Goal: Communication & Community: Share content

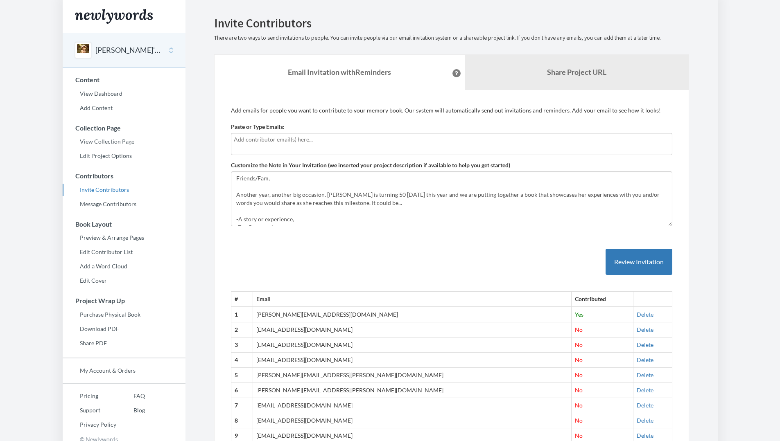
scroll to position [2, 0]
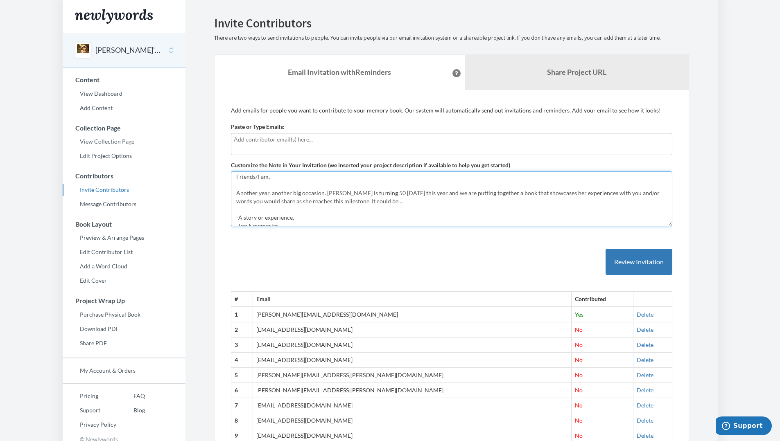
click at [326, 192] on textarea "Friends/Fam, Another year, another big occasion. [PERSON_NAME] is turning 50 [D…" at bounding box center [451, 199] width 441 height 55
click at [445, 193] on textarea "Friends/Fam, Another year, another big occasion. [PERSON_NAME] is turning 50 [D…" at bounding box center [451, 199] width 441 height 55
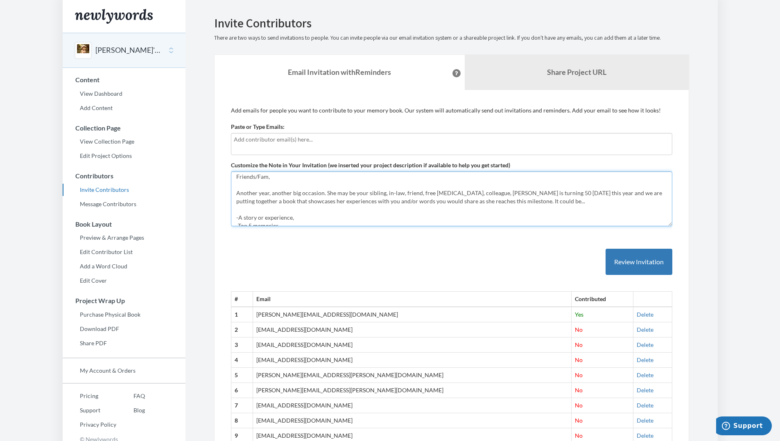
click at [282, 194] on textarea "Friends/Fam, Another year, another big occasion. [PERSON_NAME] is turning 50 [D…" at bounding box center [451, 199] width 441 height 55
click at [480, 196] on textarea "Friends/Fam, Another year, another big occasion. [PERSON_NAME] is turning 50 [D…" at bounding box center [451, 199] width 441 height 55
click at [325, 194] on textarea "Friends/Fam, Another year, another big occasion. [PERSON_NAME] is turning 50 [D…" at bounding box center [451, 199] width 441 height 55
click at [492, 192] on textarea "Friends/Fam, Another year, another big occasion. [PERSON_NAME] is turning 50 [D…" at bounding box center [451, 199] width 441 height 55
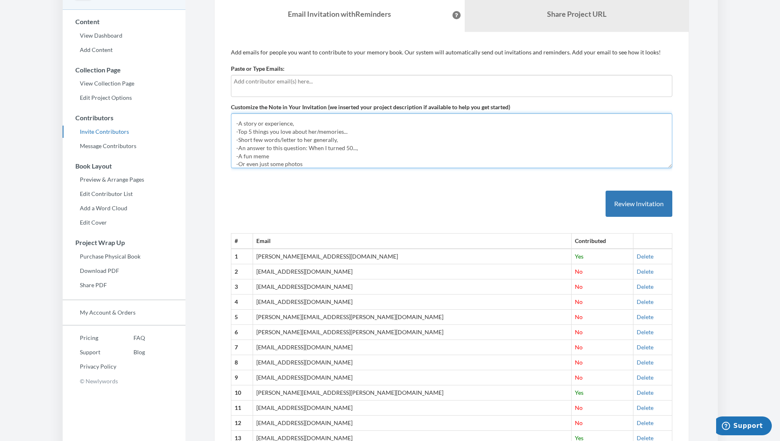
scroll to position [69, 0]
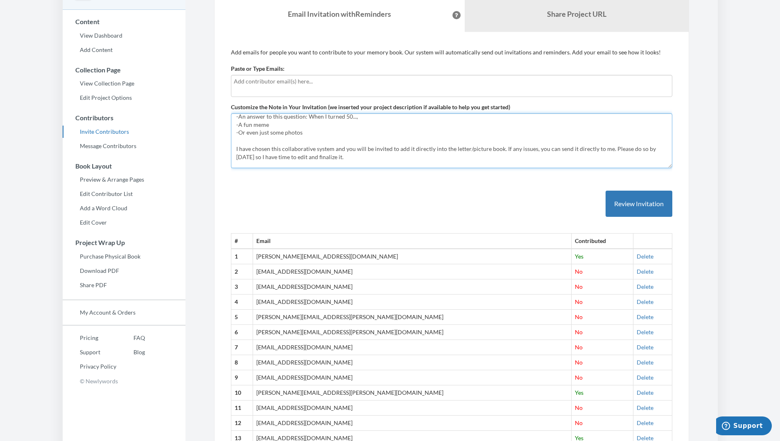
click at [239, 157] on textarea "Friends/Fam, Another year, another big occasion. [PERSON_NAME] is turning 50 [D…" at bounding box center [451, 140] width 441 height 55
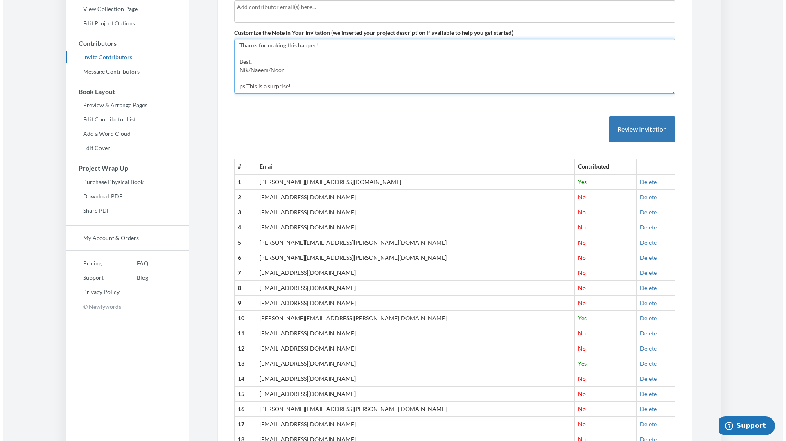
scroll to position [133, 0]
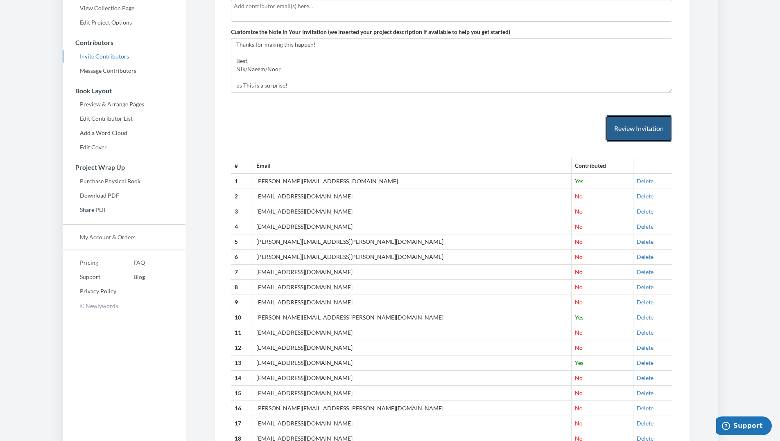
click at [624, 132] on button "Review Invitation" at bounding box center [638, 128] width 67 height 27
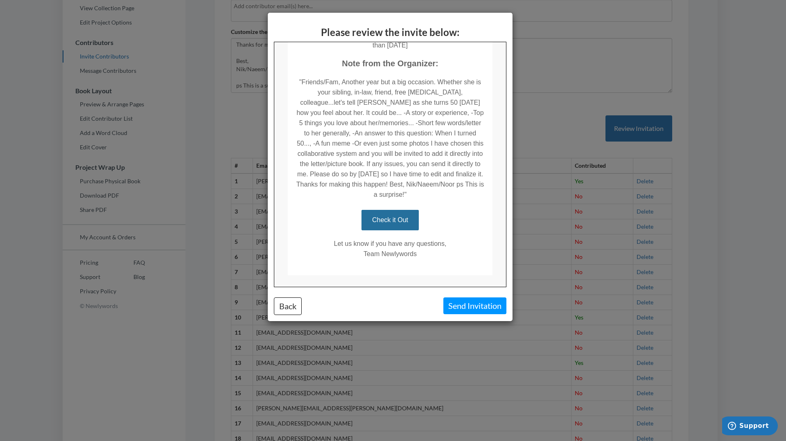
scroll to position [159, 0]
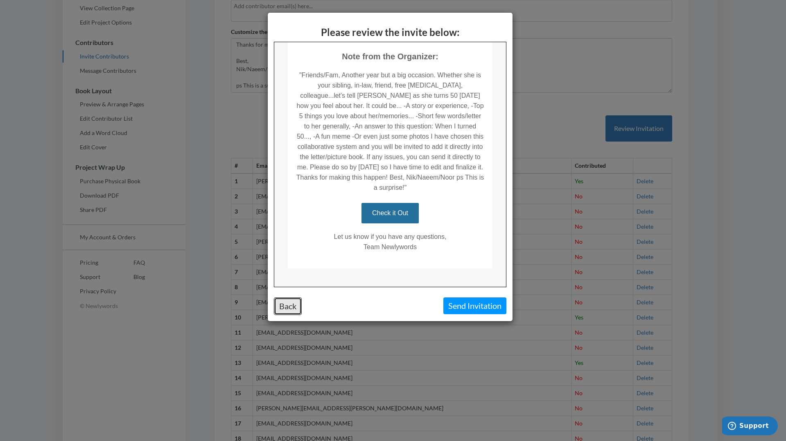
click at [299, 310] on button "Back" at bounding box center [288, 307] width 28 height 18
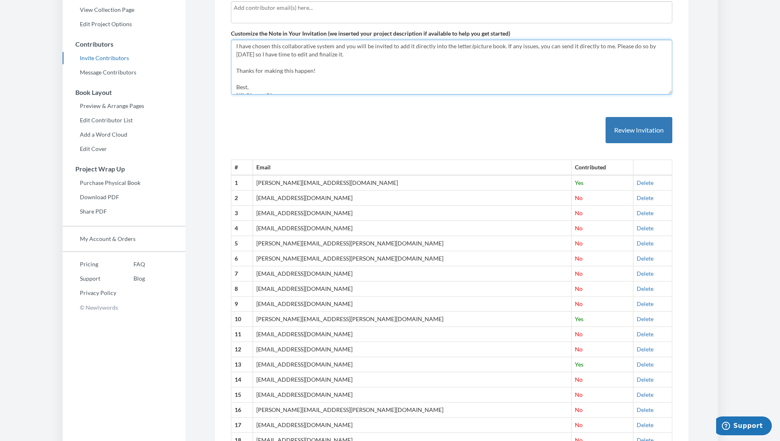
scroll to position [0, 0]
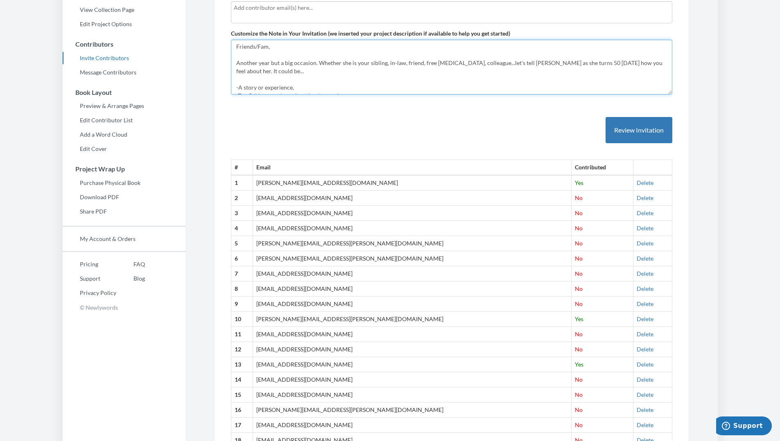
drag, startPoint x: 291, startPoint y: 76, endPoint x: 196, endPoint y: 30, distance: 105.5
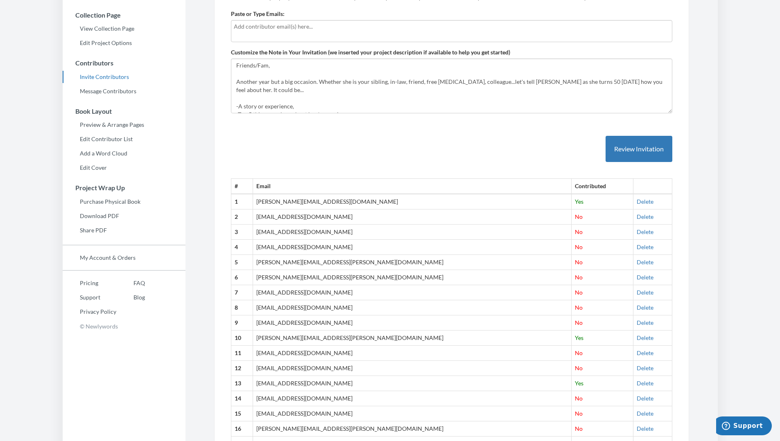
scroll to position [10, 0]
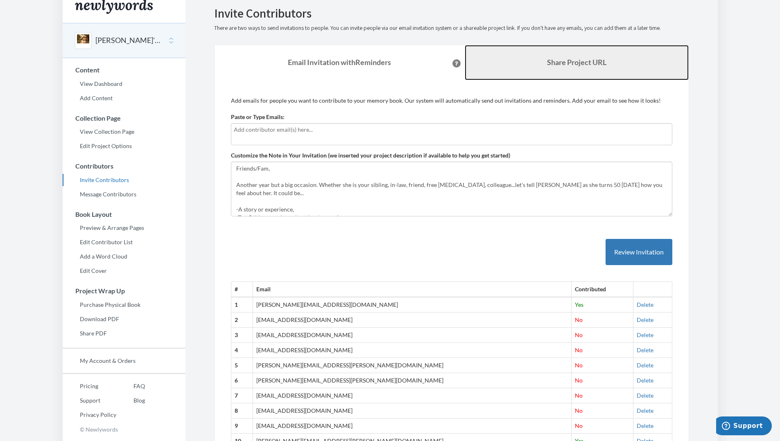
click at [560, 59] on b "Share Project URL" at bounding box center [576, 62] width 59 height 9
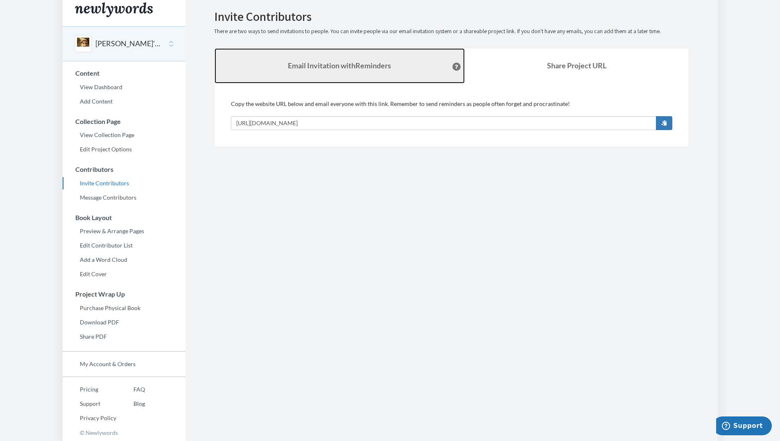
click at [352, 72] on link "Email Invitation with Reminders" at bounding box center [340, 65] width 250 height 35
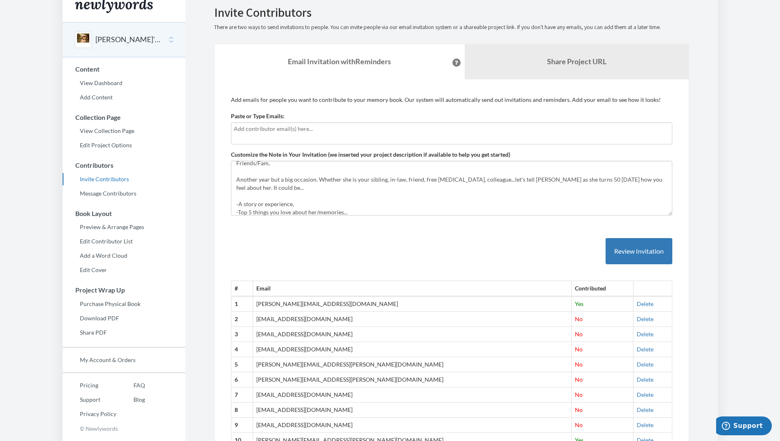
scroll to position [0, 0]
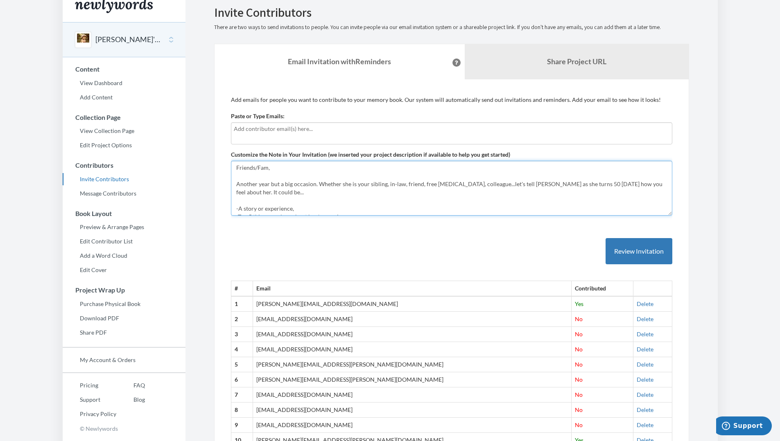
click at [237, 169] on textarea "Friends/Fam, Another year, another big occasion. [PERSON_NAME] is turning 50 [D…" at bounding box center [451, 188] width 441 height 55
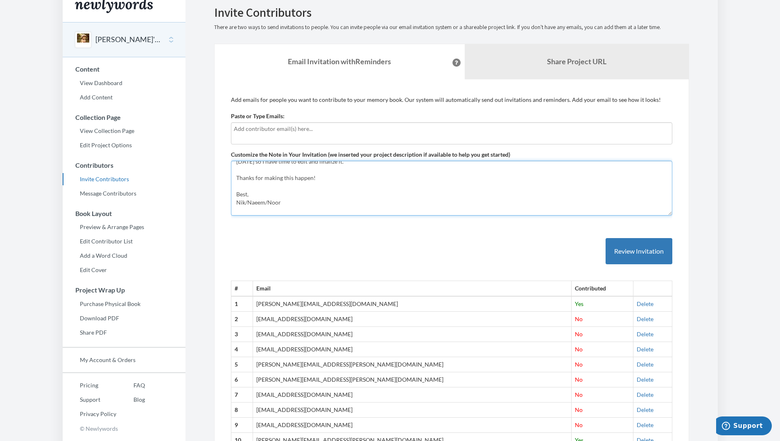
type textarea "(NEW deadline, 9/12)... Friends/Fam, Another year but a big occasion. Whether s…"
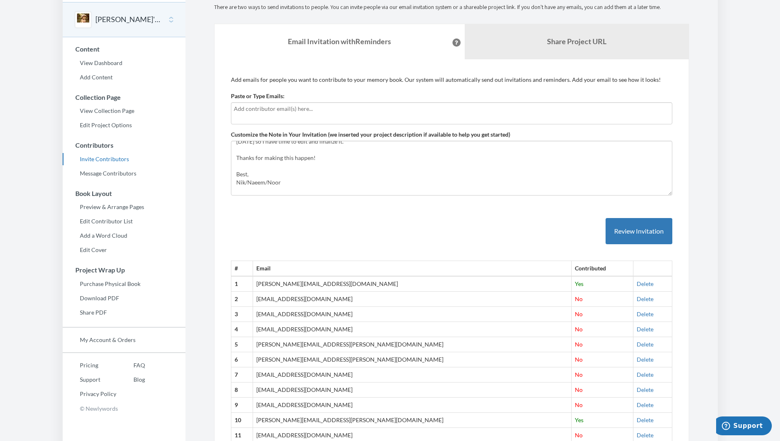
scroll to position [0, 0]
